Goal: Transaction & Acquisition: Subscribe to service/newsletter

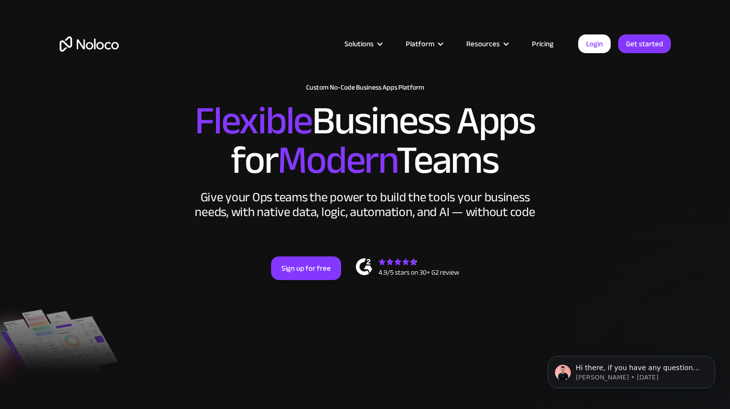
drag, startPoint x: 540, startPoint y: 44, endPoint x: 537, endPoint y: 38, distance: 7.1
click at [540, 44] on link "Pricing" at bounding box center [542, 43] width 46 height 13
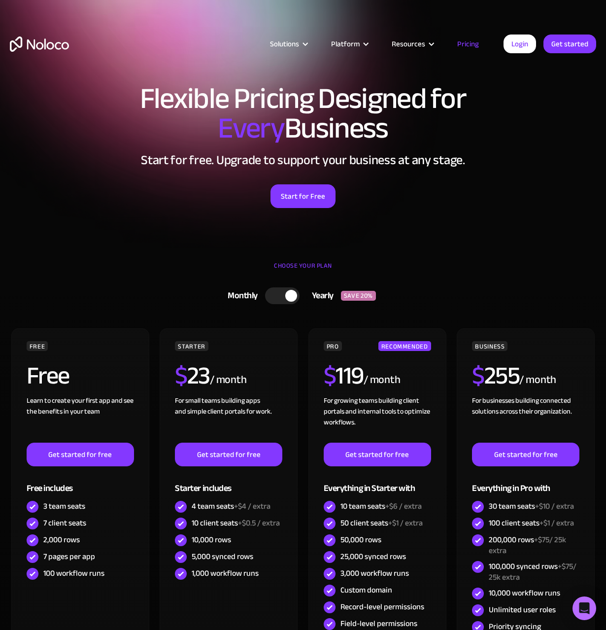
click at [303, 323] on div "Monthly Yearly SAVE 20% Monthly Yearly SAVE 20% FREE Free Learn to create your …" at bounding box center [303, 495] width 586 height 424
click at [280, 298] on div at bounding box center [282, 295] width 34 height 17
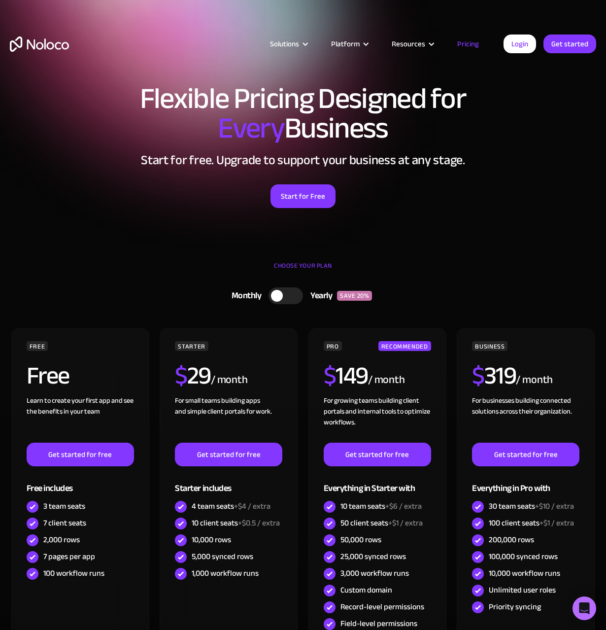
drag, startPoint x: 299, startPoint y: 315, endPoint x: 303, endPoint y: 319, distance: 5.6
click at [299, 315] on div "Monthly Yearly SAVE 20% Monthly Yearly SAVE 20% FREE Free Learn to create your …" at bounding box center [303, 495] width 586 height 424
click at [302, 319] on div "Monthly Yearly SAVE 20% Monthly Yearly SAVE 20% FREE Free Learn to create your …" at bounding box center [303, 495] width 586 height 424
click at [300, 320] on div "Monthly Yearly SAVE 20% Monthly Yearly SAVE 20% FREE Free Learn to create your …" at bounding box center [303, 495] width 586 height 424
click at [301, 318] on div "Monthly Yearly SAVE 20% Monthly Yearly SAVE 20% FREE Free Learn to create your …" at bounding box center [303, 495] width 586 height 424
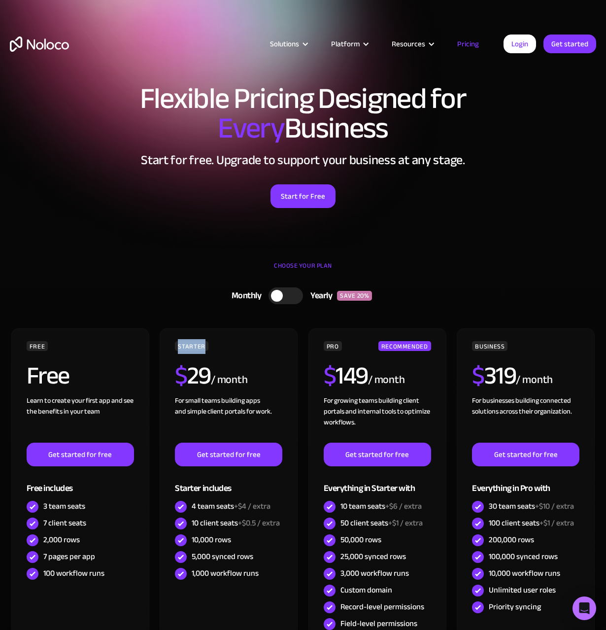
click at [301, 318] on div "Monthly Yearly SAVE 20% Monthly Yearly SAVE 20% FREE Free Learn to create your …" at bounding box center [303, 495] width 586 height 424
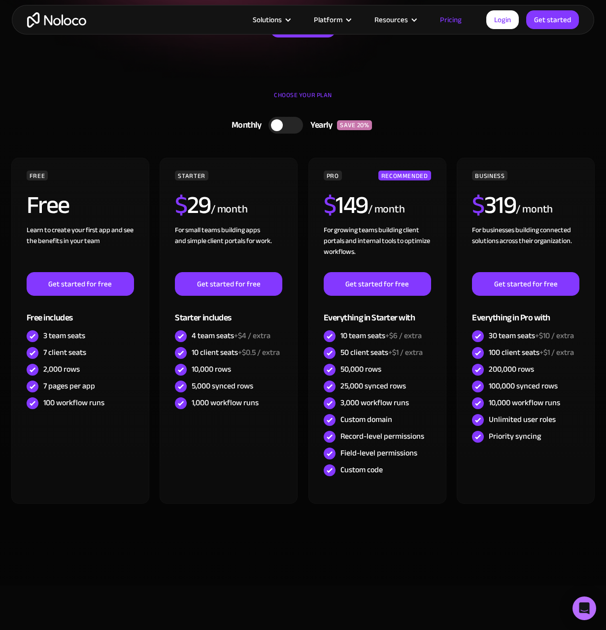
scroll to position [97, 0]
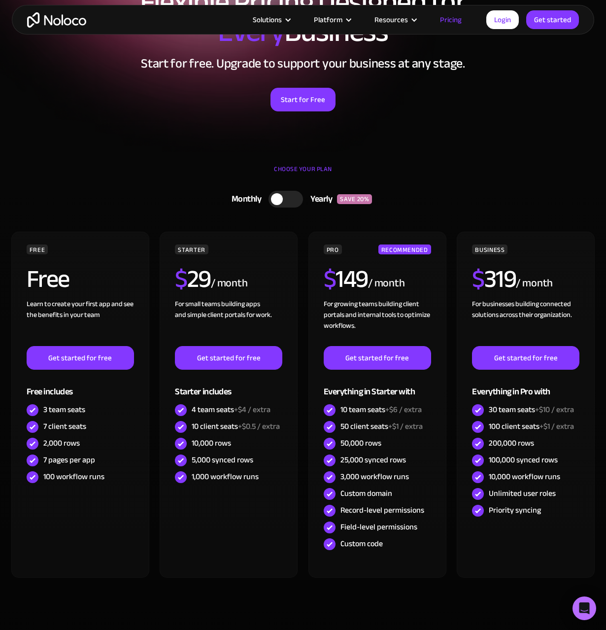
click at [291, 196] on div at bounding box center [286, 199] width 34 height 17
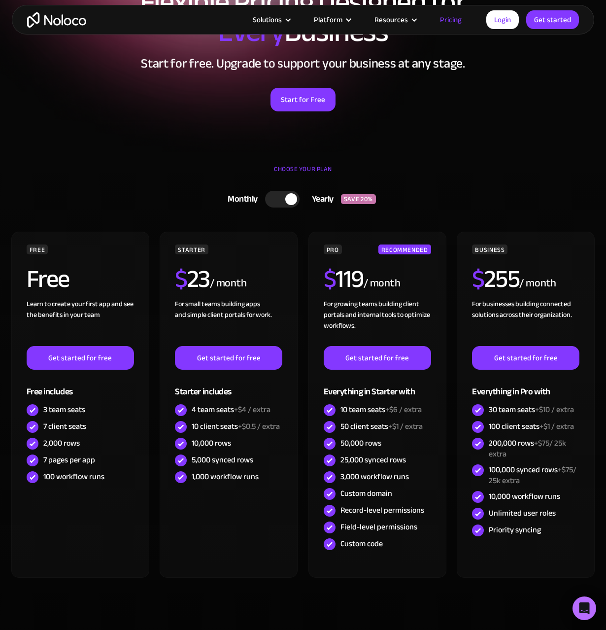
click at [288, 201] on div at bounding box center [291, 199] width 12 height 12
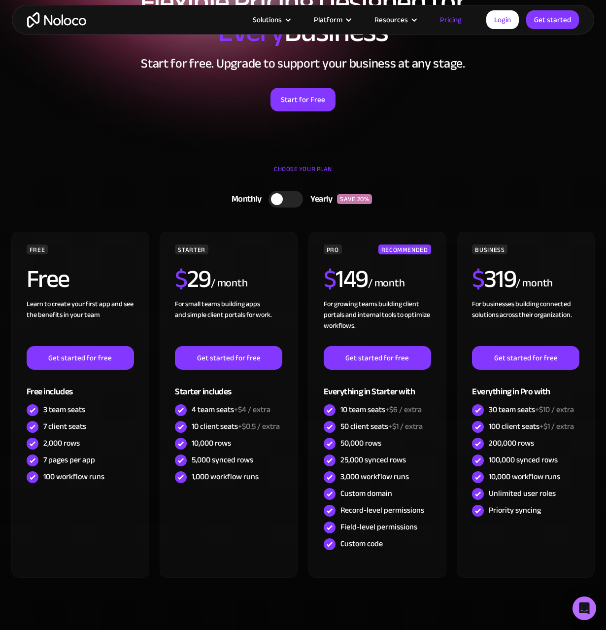
click at [302, 223] on div "Monthly Yearly SAVE 20% Monthly Yearly SAVE 20% FREE Free Learn to create your …" at bounding box center [303, 398] width 586 height 424
click at [301, 223] on div "Monthly Yearly SAVE 20% Monthly Yearly SAVE 20% FREE Free Learn to create your …" at bounding box center [303, 398] width 586 height 424
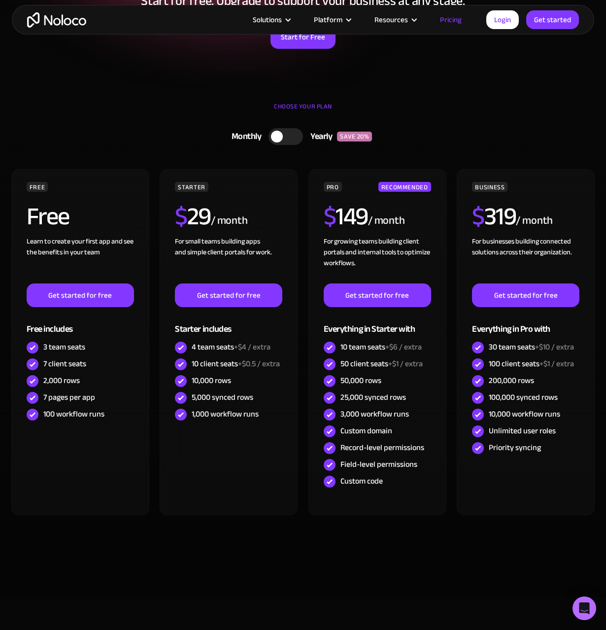
scroll to position [0, 0]
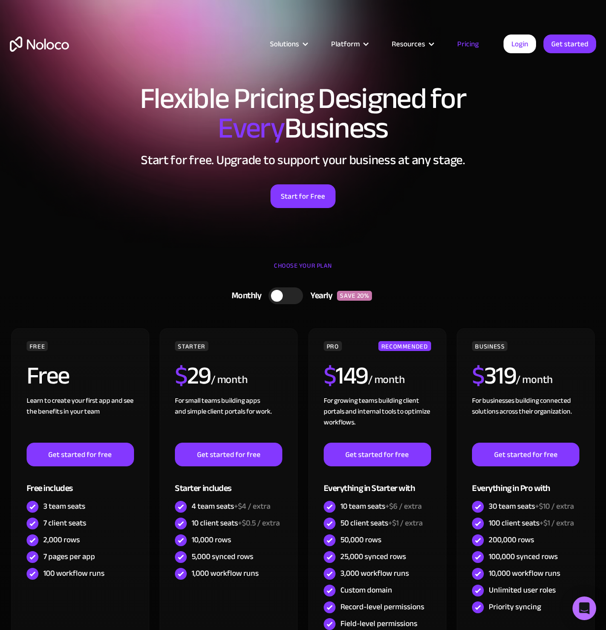
click at [302, 223] on div "Flexible Pricing Designed for Every Business Start for free. Upgrade to support…" at bounding box center [303, 156] width 606 height 164
click at [302, 320] on div "Monthly Yearly SAVE 20% Monthly Yearly SAVE 20% FREE Free Learn to create your …" at bounding box center [303, 495] width 586 height 424
click at [299, 246] on section "Flexible Pricing Designed for Every Business Start for free. Upgrade to support…" at bounding box center [303, 124] width 606 height 248
click at [304, 280] on div "CHOOSE YOUR PLAN" at bounding box center [303, 270] width 586 height 25
click at [302, 276] on div "CHOOSE YOUR PLAN" at bounding box center [303, 270] width 586 height 25
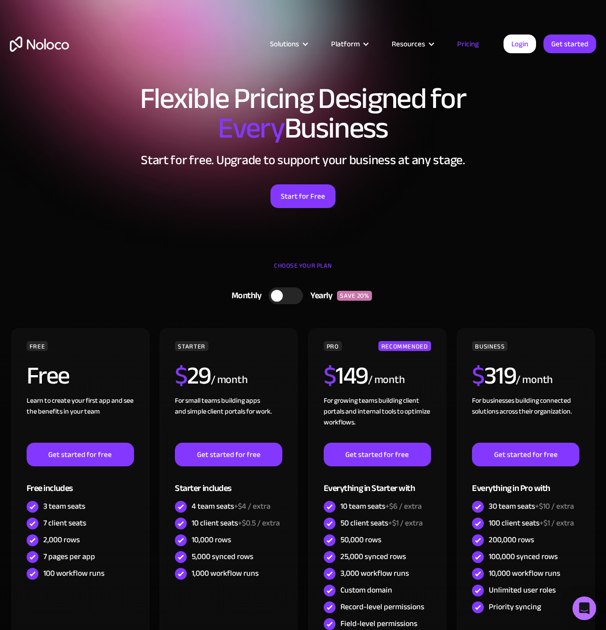
click at [302, 276] on div "CHOOSE YOUR PLAN" at bounding box center [303, 270] width 586 height 25
click at [301, 278] on div "CHOOSE YOUR PLAN" at bounding box center [303, 270] width 586 height 25
click at [301, 279] on div "CHOOSE YOUR PLAN" at bounding box center [303, 270] width 586 height 25
